Goal: Check status

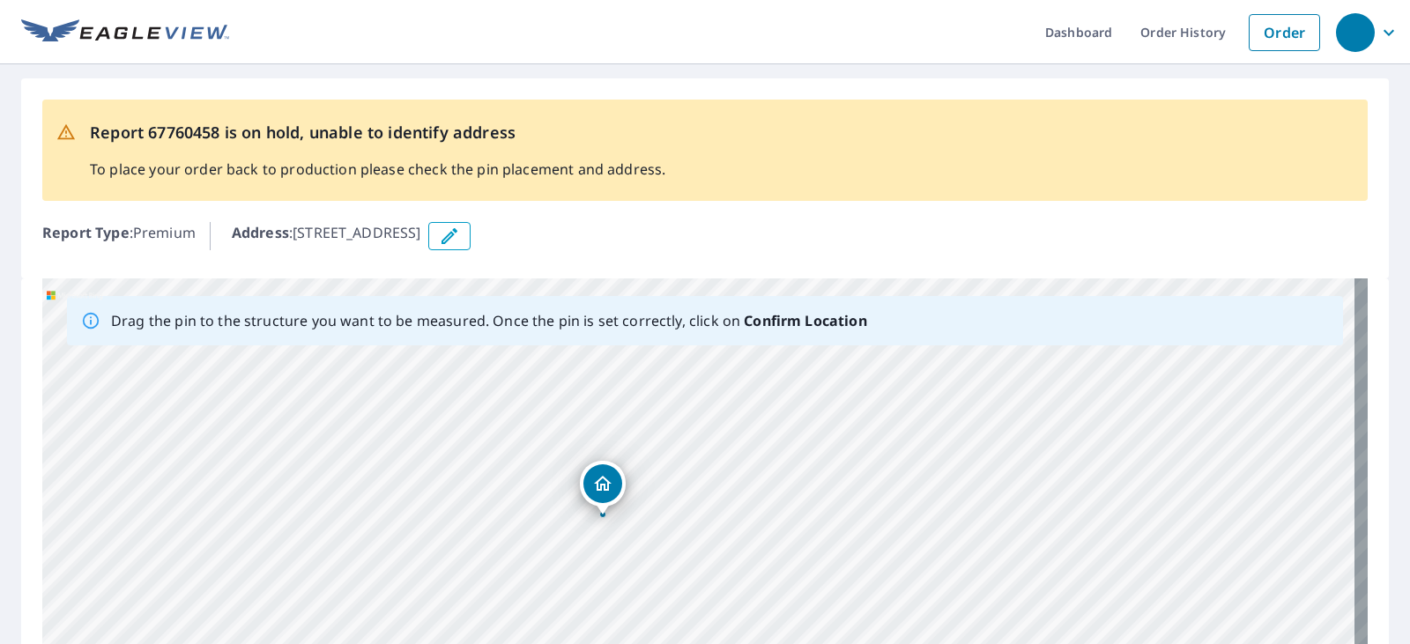
drag, startPoint x: 688, startPoint y: 538, endPoint x: 695, endPoint y: 555, distance: 19.0
click at [695, 555] on div "[STREET_ADDRESS]" at bounding box center [705, 555] width 1326 height 553
drag, startPoint x: 590, startPoint y: 517, endPoint x: 497, endPoint y: 389, distance: 158.5
click at [497, 389] on div "[STREET_ADDRESS]" at bounding box center [705, 555] width 1326 height 553
drag, startPoint x: 526, startPoint y: 544, endPoint x: 490, endPoint y: 494, distance: 61.9
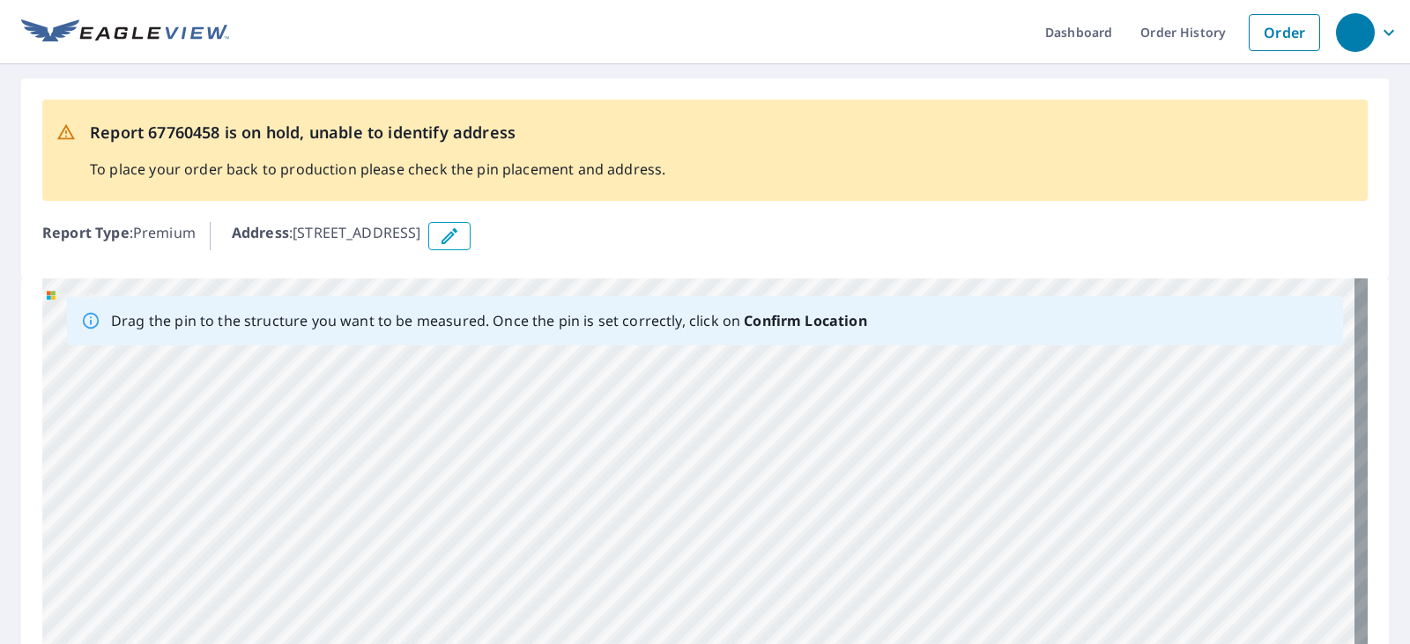
click at [495, 495] on div "[STREET_ADDRESS]" at bounding box center [705, 555] width 1326 height 553
drag, startPoint x: 696, startPoint y: 501, endPoint x: 388, endPoint y: 497, distance: 307.7
click at [371, 493] on div "[STREET_ADDRESS]" at bounding box center [705, 555] width 1326 height 553
drag, startPoint x: 663, startPoint y: 242, endPoint x: 592, endPoint y: 490, distance: 258.4
click at [592, 501] on div "Report 67760458 is on hold, unable to identify address To place your order back…" at bounding box center [705, 465] width 1410 height 802
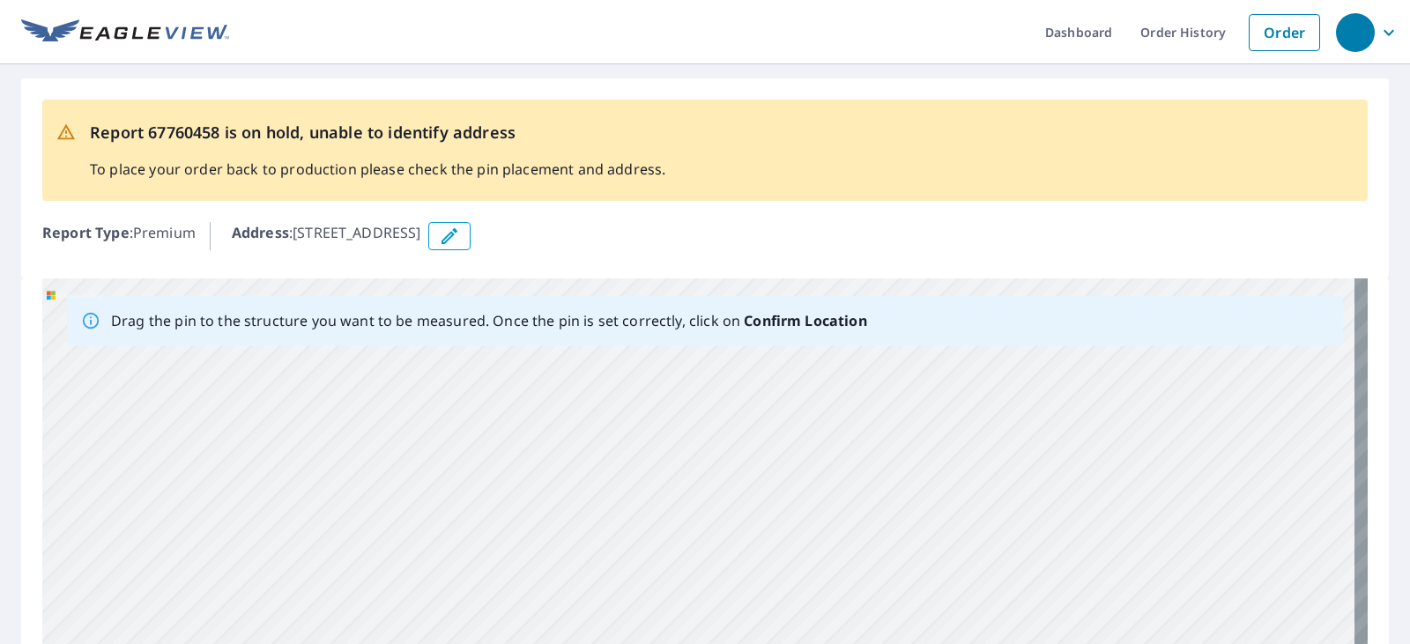
drag, startPoint x: 468, startPoint y: 561, endPoint x: 467, endPoint y: 412, distance: 149.0
click at [468, 413] on div "[STREET_ADDRESS]" at bounding box center [705, 555] width 1326 height 553
drag, startPoint x: 491, startPoint y: 558, endPoint x: 428, endPoint y: 542, distance: 64.6
click at [430, 585] on div "[STREET_ADDRESS]" at bounding box center [705, 555] width 1326 height 553
drag, startPoint x: 431, startPoint y: 458, endPoint x: 416, endPoint y: 528, distance: 72.1
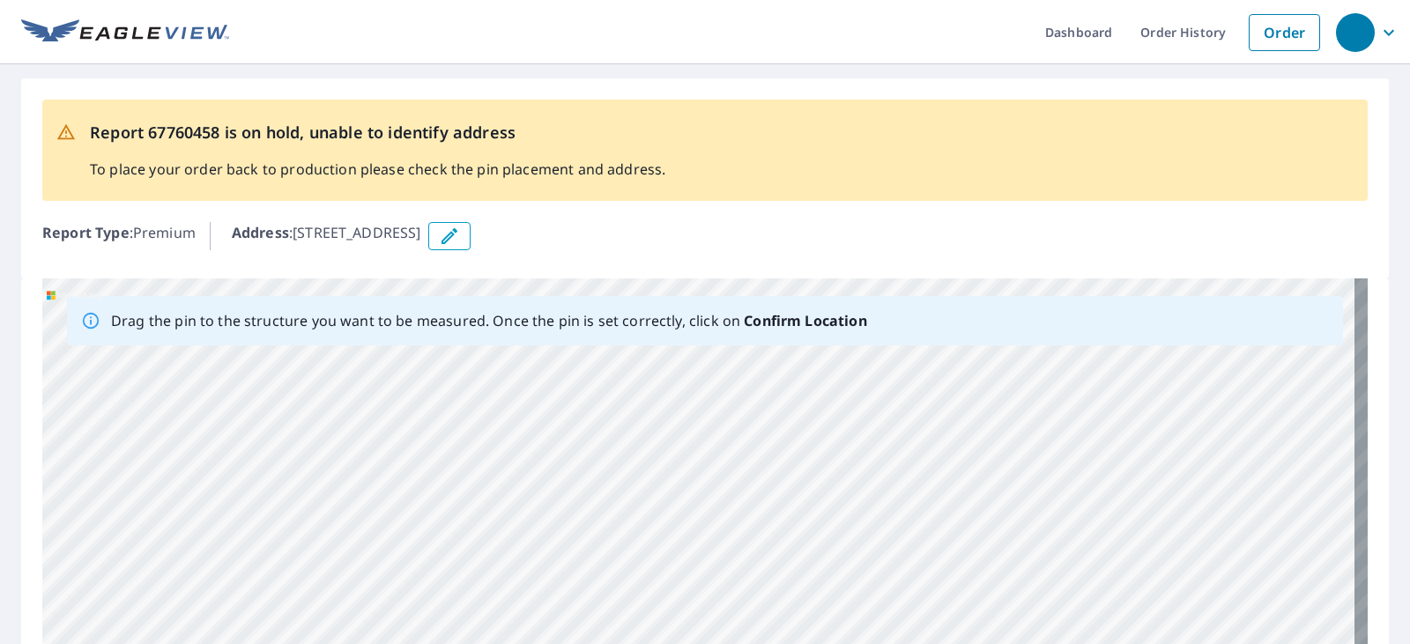
click at [416, 528] on div "[STREET_ADDRESS]" at bounding box center [705, 555] width 1326 height 553
drag, startPoint x: 430, startPoint y: 492, endPoint x: 924, endPoint y: 476, distance: 493.9
click at [924, 476] on div "[STREET_ADDRESS]" at bounding box center [705, 555] width 1326 height 553
drag, startPoint x: 371, startPoint y: 512, endPoint x: 828, endPoint y: 498, distance: 456.9
click at [828, 498] on div "[STREET_ADDRESS]" at bounding box center [705, 555] width 1326 height 553
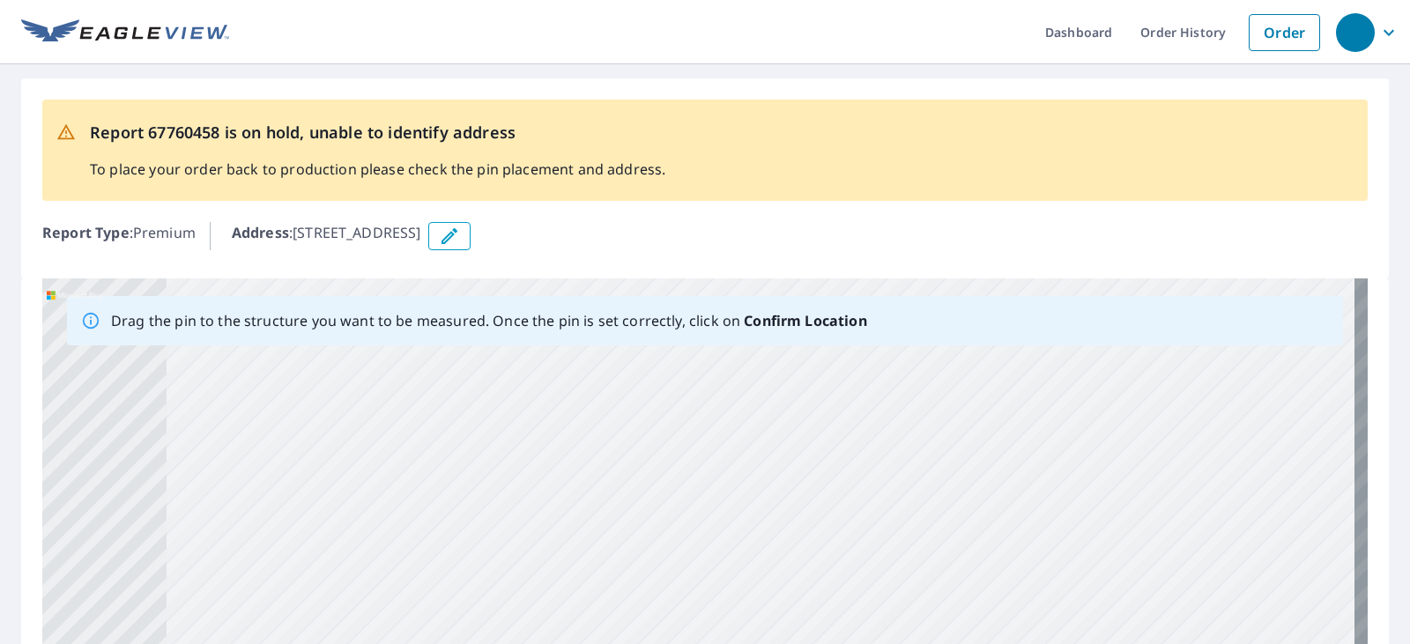
drag, startPoint x: 484, startPoint y: 504, endPoint x: 873, endPoint y: 515, distance: 388.9
click at [873, 515] on div "[STREET_ADDRESS]" at bounding box center [705, 555] width 1326 height 553
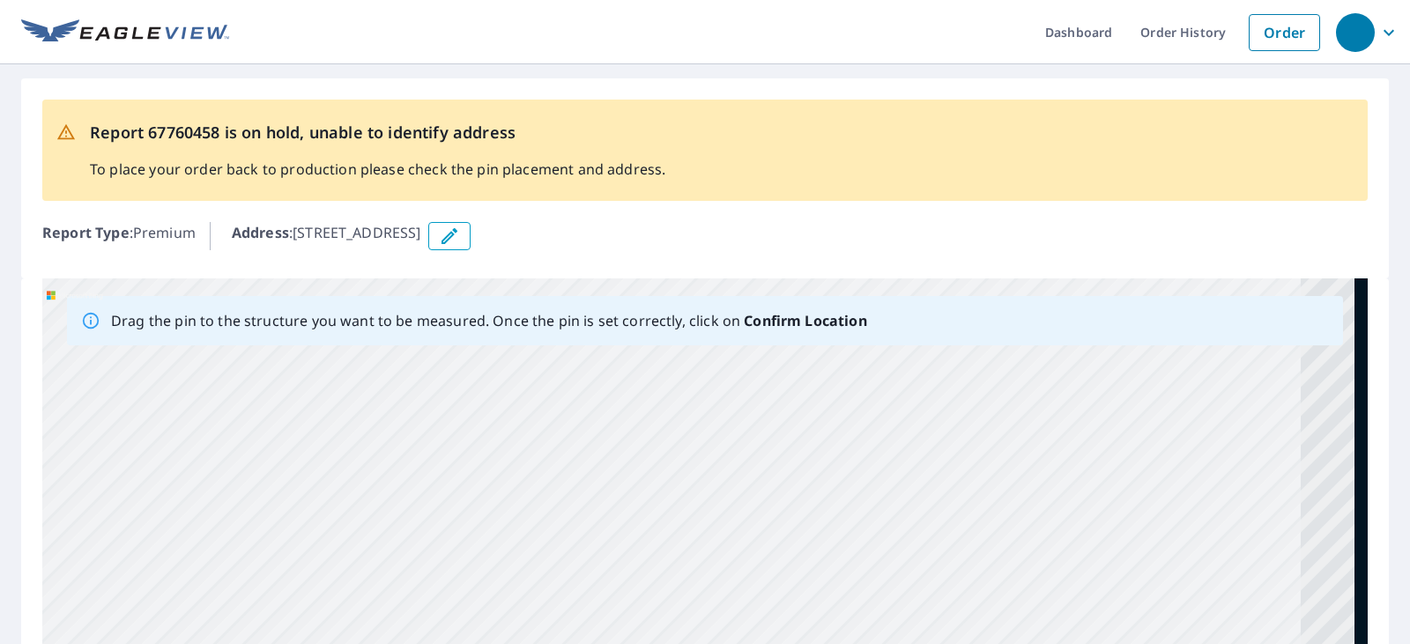
drag, startPoint x: 741, startPoint y: 500, endPoint x: 266, endPoint y: 468, distance: 476.2
click at [267, 468] on div "[STREET_ADDRESS]" at bounding box center [705, 555] width 1326 height 553
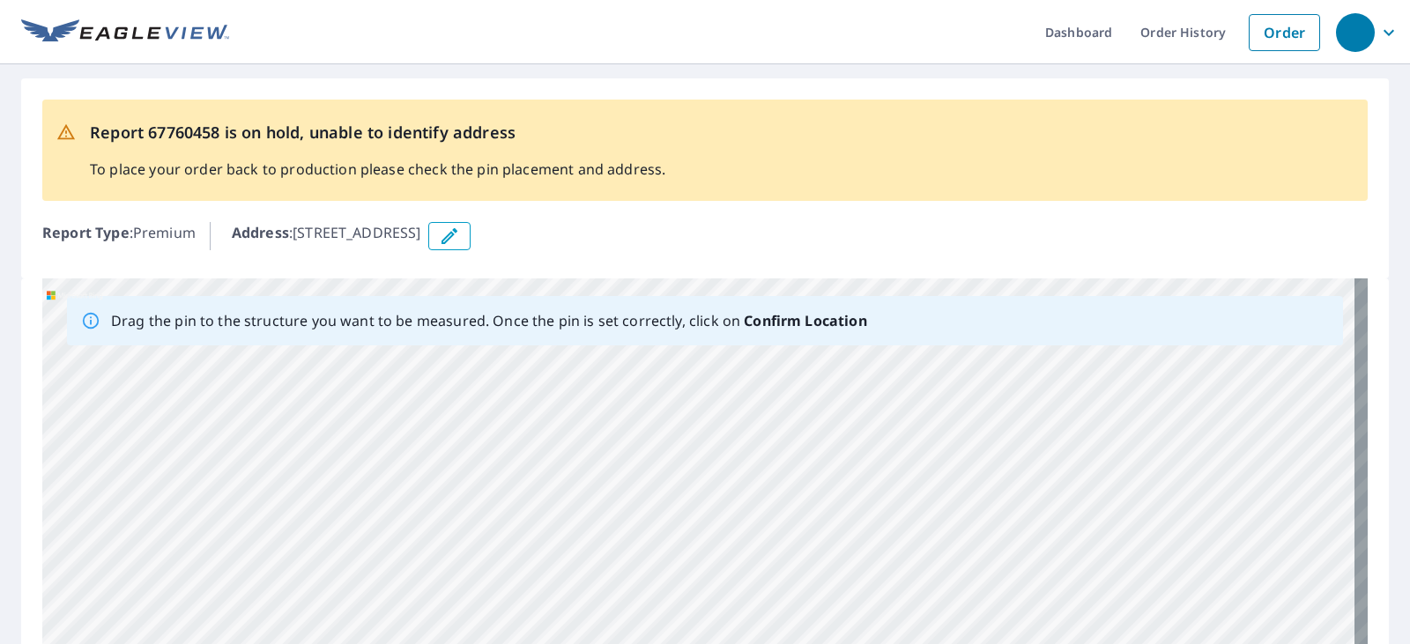
drag, startPoint x: 879, startPoint y: 473, endPoint x: 459, endPoint y: 452, distance: 420.1
click at [459, 452] on div "[STREET_ADDRESS]" at bounding box center [705, 555] width 1326 height 553
drag, startPoint x: 686, startPoint y: 474, endPoint x: 420, endPoint y: 477, distance: 266.2
click at [414, 480] on div "[STREET_ADDRESS]" at bounding box center [705, 555] width 1326 height 553
drag, startPoint x: 898, startPoint y: 493, endPoint x: 427, endPoint y: 472, distance: 472.1
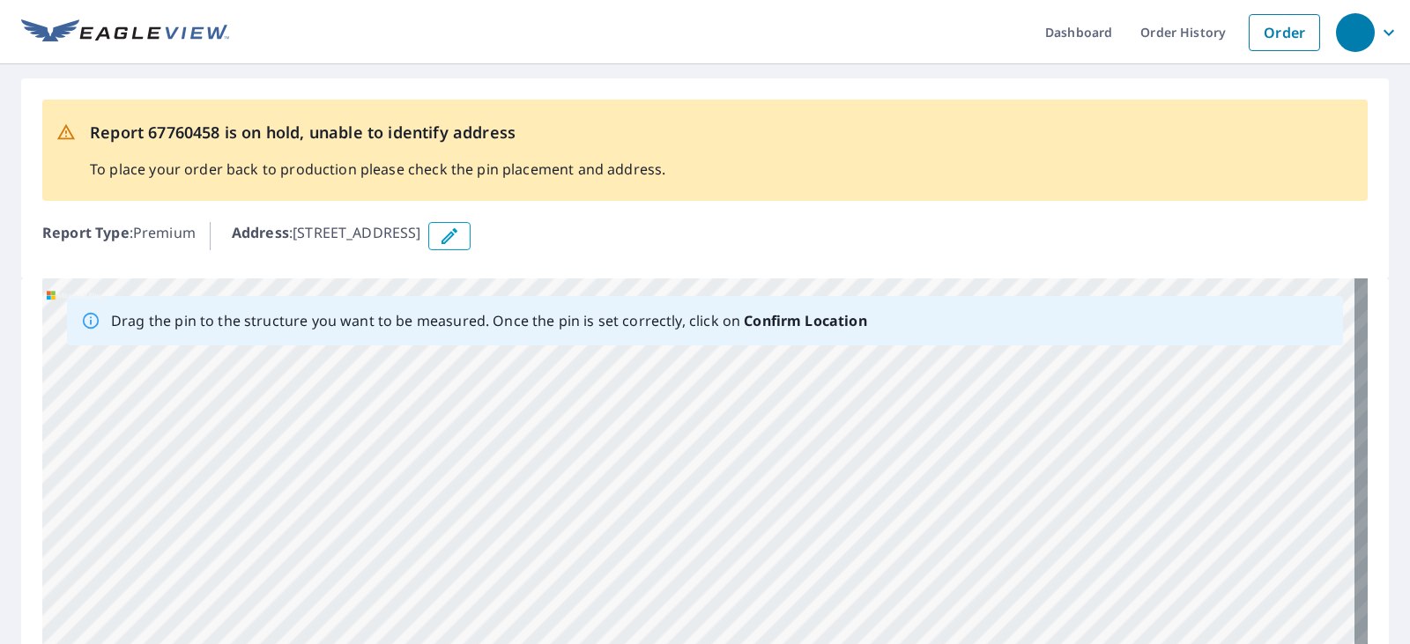
click at [427, 472] on div "[STREET_ADDRESS]" at bounding box center [705, 555] width 1326 height 553
drag, startPoint x: 911, startPoint y: 468, endPoint x: 471, endPoint y: 469, distance: 439.9
click at [471, 469] on div "[STREET_ADDRESS]" at bounding box center [705, 555] width 1326 height 553
drag, startPoint x: 582, startPoint y: 497, endPoint x: 321, endPoint y: 469, distance: 262.5
click at [321, 471] on div "[STREET_ADDRESS]" at bounding box center [705, 555] width 1326 height 553
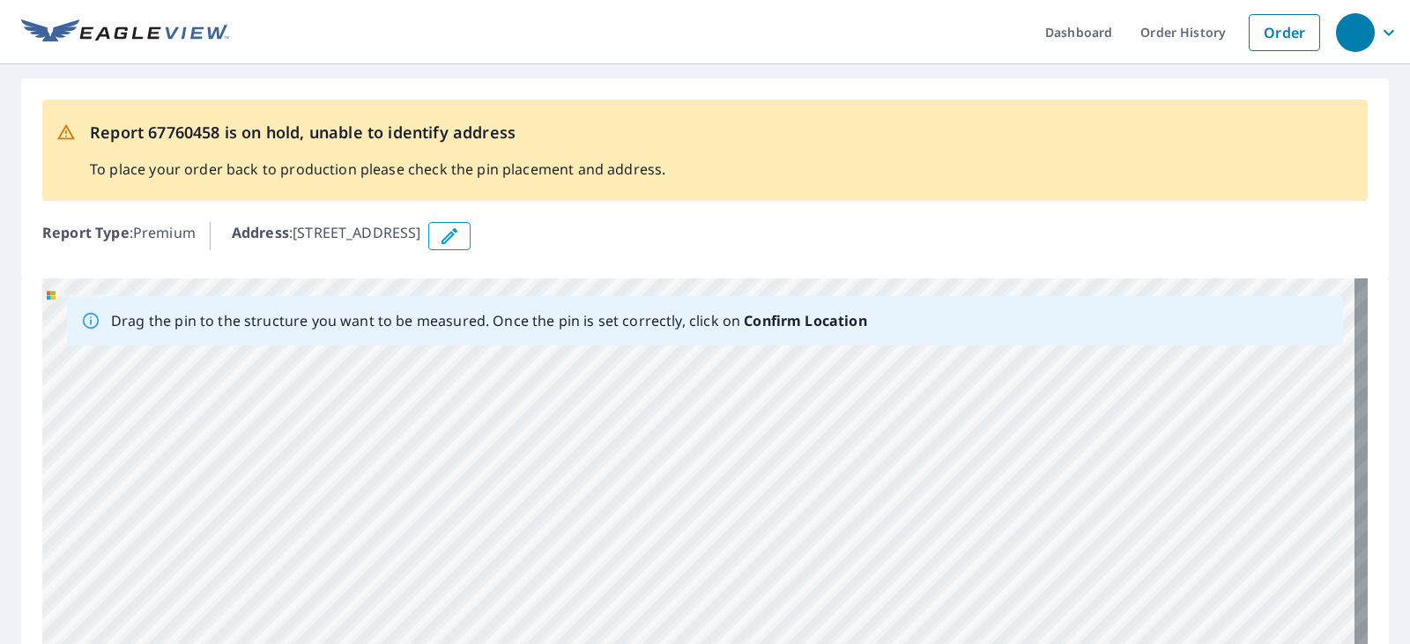
drag, startPoint x: 944, startPoint y: 494, endPoint x: 495, endPoint y: 472, distance: 449.2
click at [496, 472] on div "[STREET_ADDRESS]" at bounding box center [705, 555] width 1326 height 553
drag, startPoint x: 793, startPoint y: 503, endPoint x: 533, endPoint y: 516, distance: 259.5
click at [535, 523] on div "[STREET_ADDRESS]" at bounding box center [705, 555] width 1326 height 553
drag, startPoint x: 549, startPoint y: 439, endPoint x: 532, endPoint y: 526, distance: 88.9
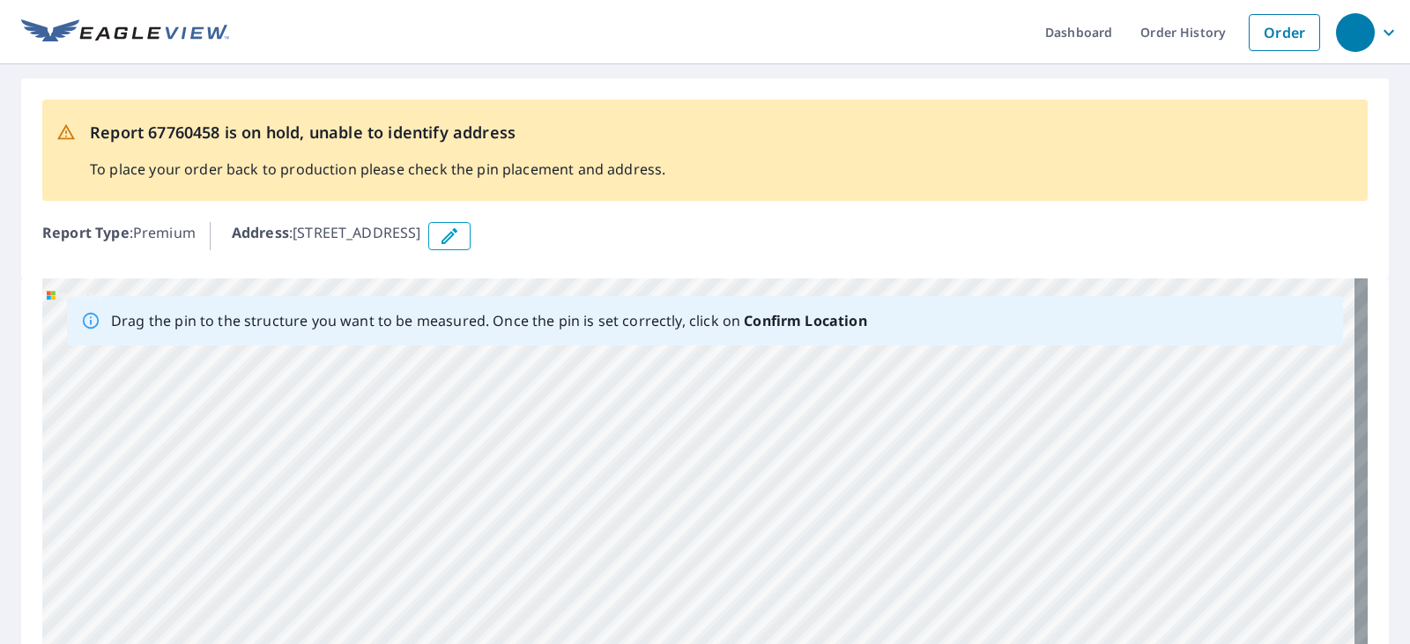
click at [532, 526] on div "[STREET_ADDRESS]" at bounding box center [705, 555] width 1326 height 553
drag, startPoint x: 529, startPoint y: 437, endPoint x: 515, endPoint y: 569, distance: 132.1
click at [515, 569] on div "[STREET_ADDRESS]" at bounding box center [705, 555] width 1326 height 553
drag, startPoint x: 520, startPoint y: 404, endPoint x: 451, endPoint y: 606, distance: 213.3
click at [451, 606] on div "[STREET_ADDRESS]" at bounding box center [705, 555] width 1326 height 553
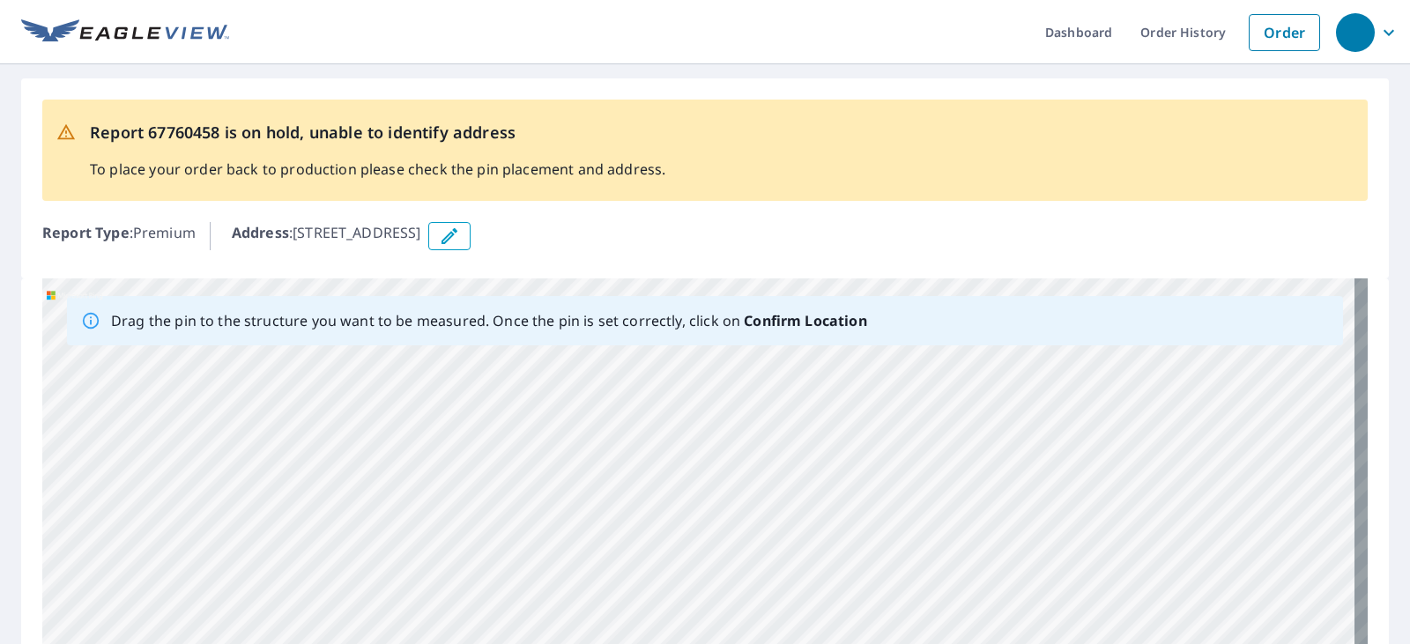
click at [483, 376] on div "[STREET_ADDRESS]" at bounding box center [705, 555] width 1326 height 553
